Goal: Transaction & Acquisition: Purchase product/service

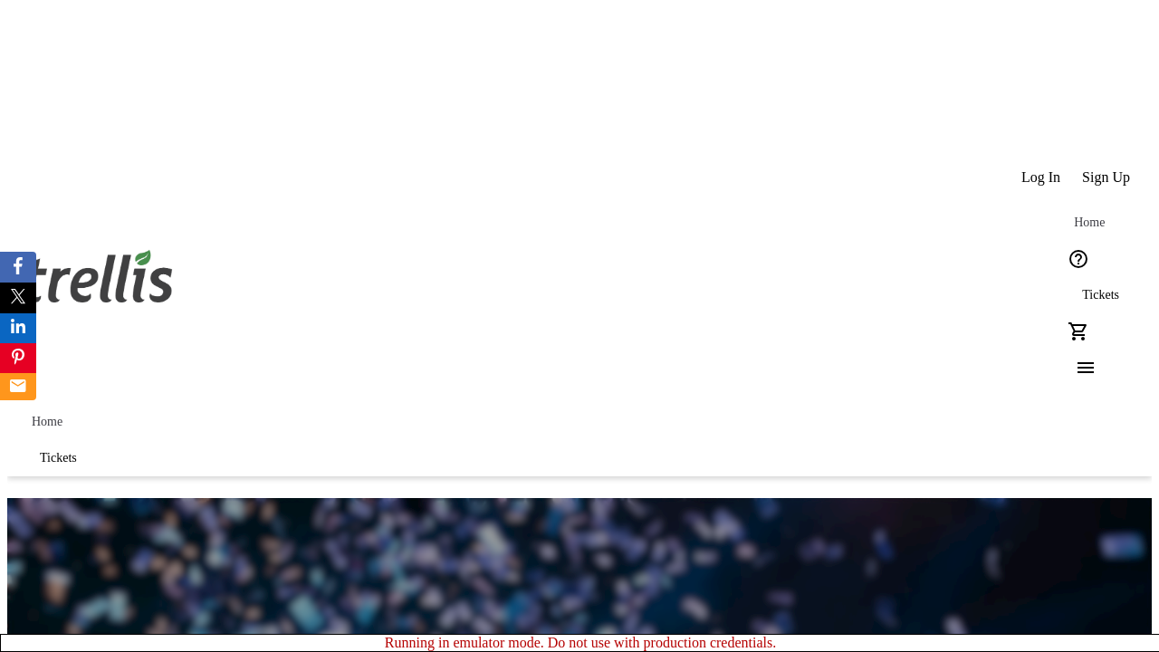
click at [1082, 288] on span "Tickets" at bounding box center [1100, 295] width 37 height 14
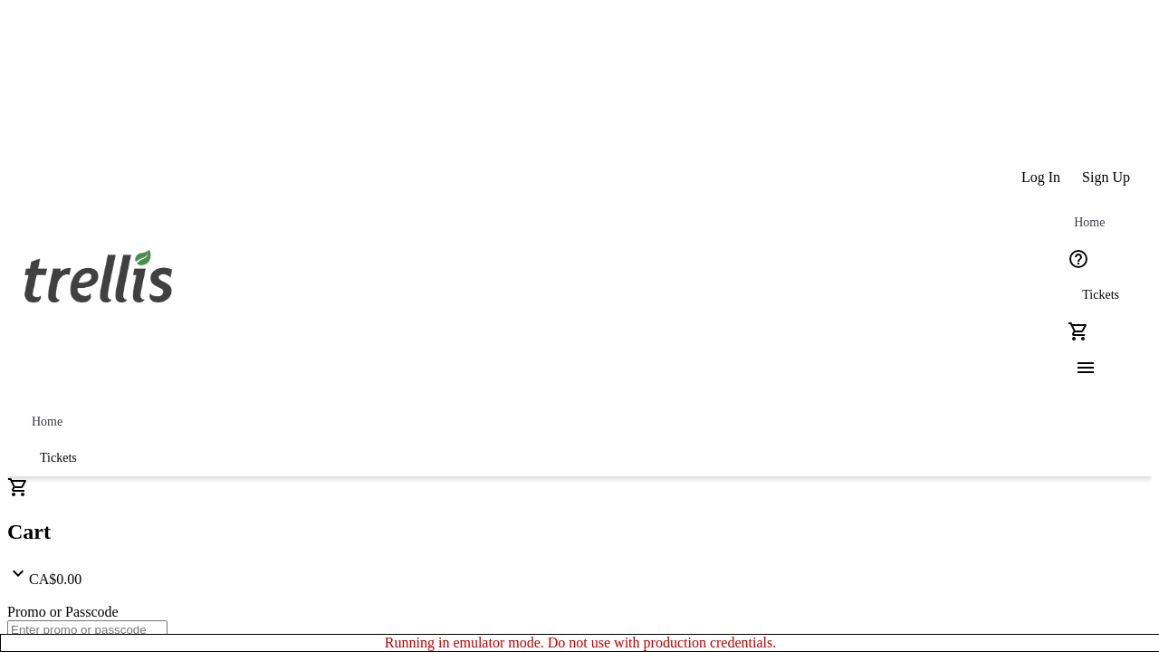
type input "1"
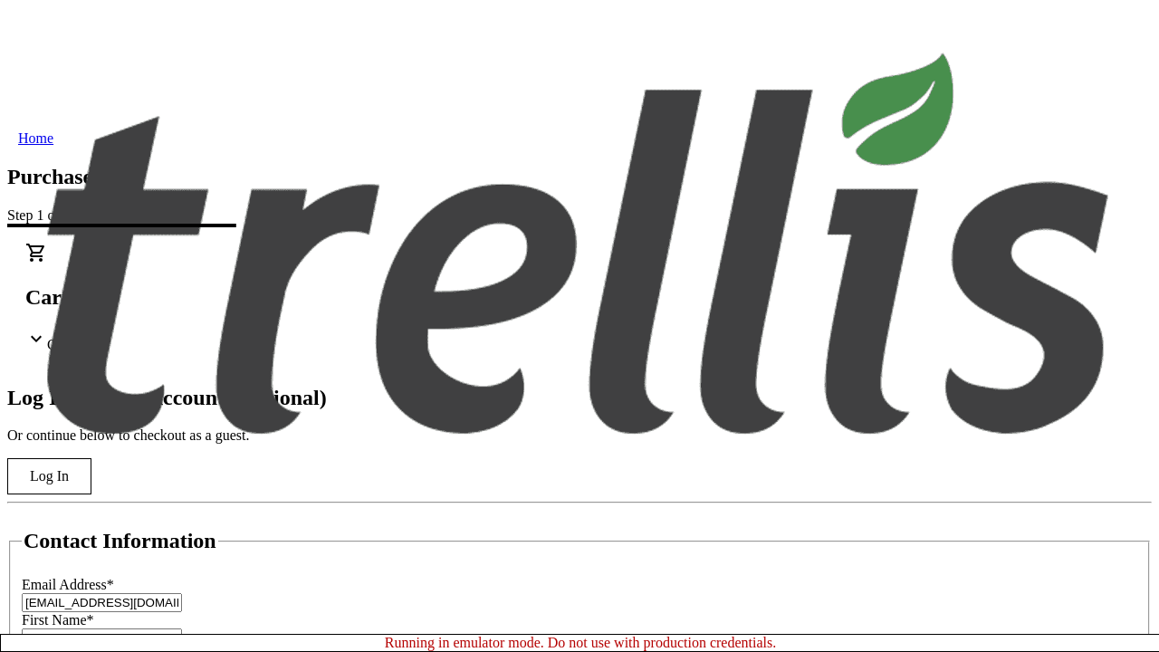
scroll to position [180, 0]
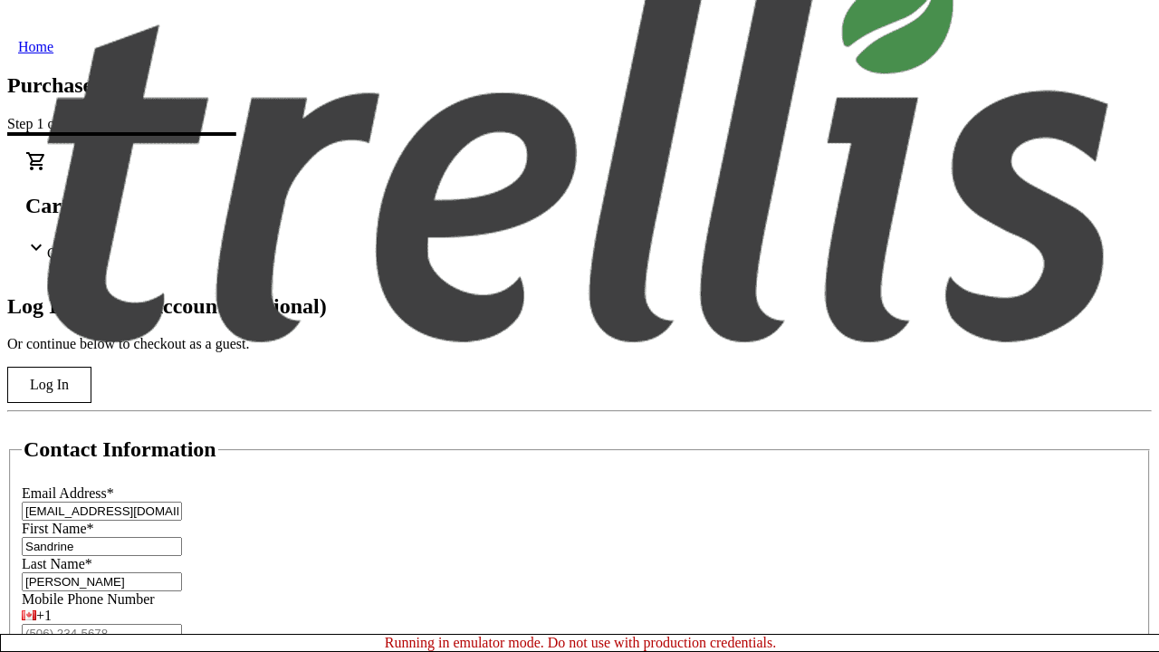
type input "[PERSON_NAME]"
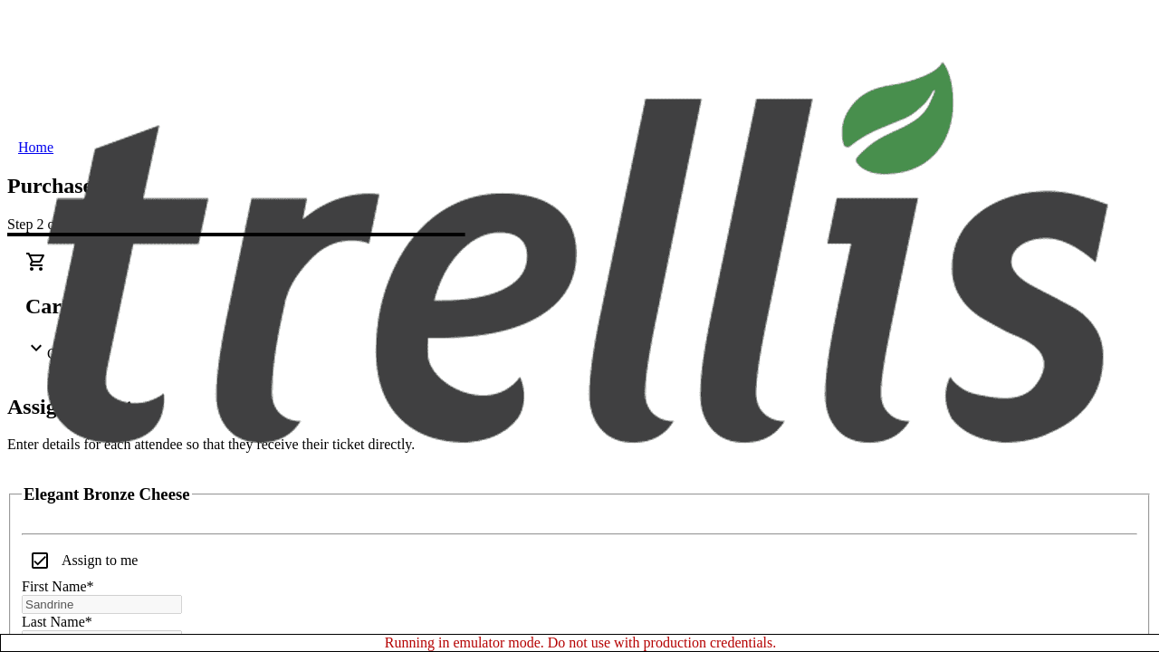
scroll to position [110, 0]
